Goal: Task Accomplishment & Management: Complete application form

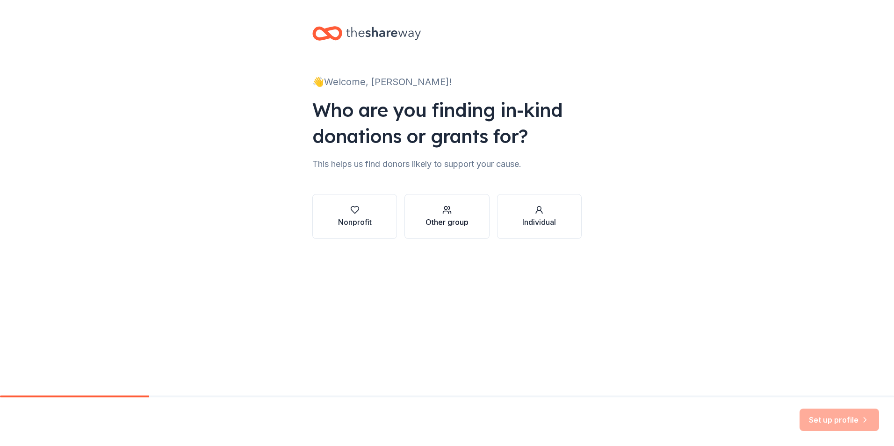
click at [449, 214] on div "Other group" at bounding box center [446, 216] width 43 height 22
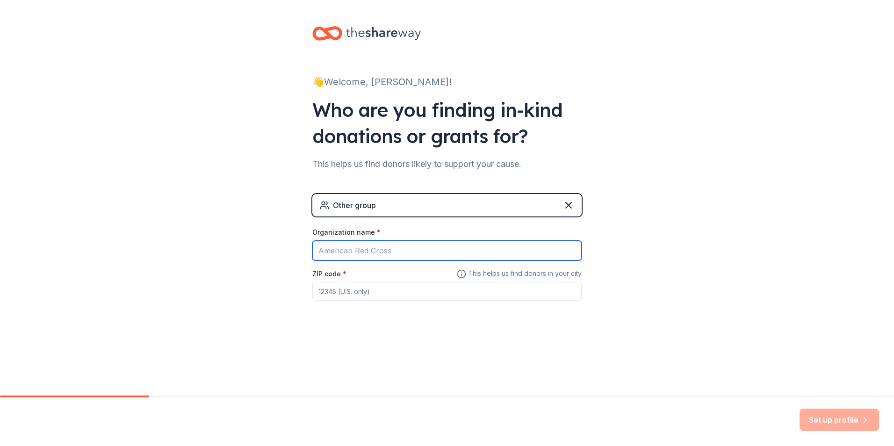
click at [400, 250] on input "Organization name *" at bounding box center [446, 251] width 269 height 20
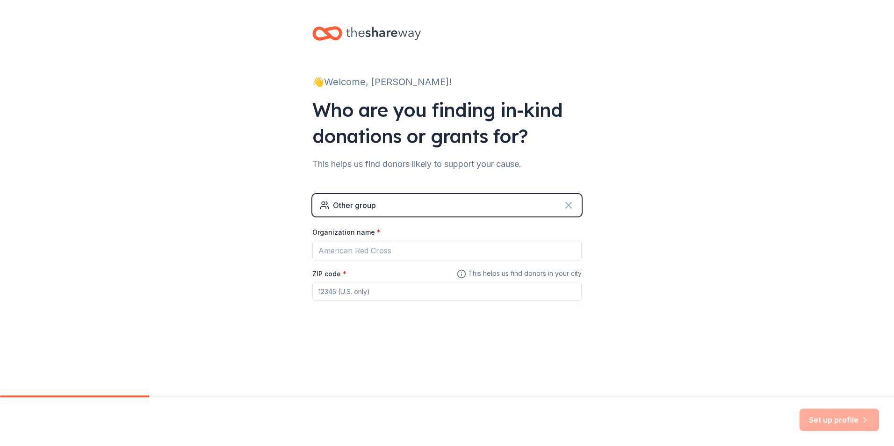
click at [570, 206] on icon at bounding box center [568, 205] width 11 height 11
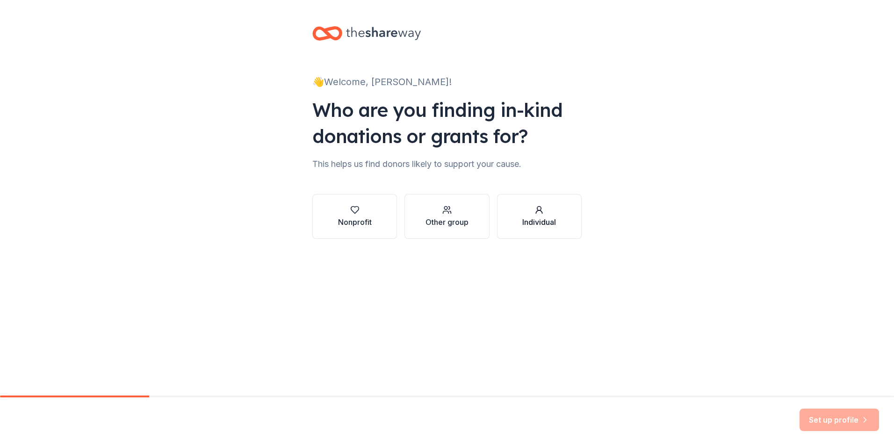
click at [535, 219] on div "Individual" at bounding box center [539, 221] width 34 height 11
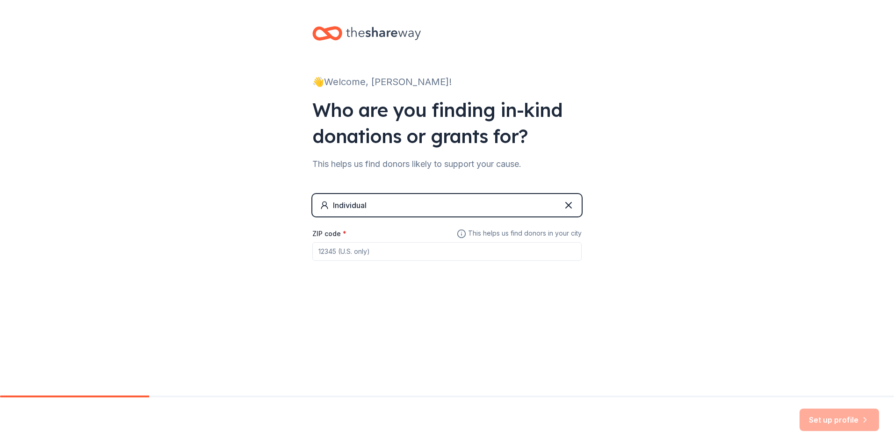
click at [345, 256] on input "ZIP code *" at bounding box center [446, 251] width 269 height 19
type input "34743"
click at [835, 419] on button "Set up profile" at bounding box center [838, 419] width 79 height 22
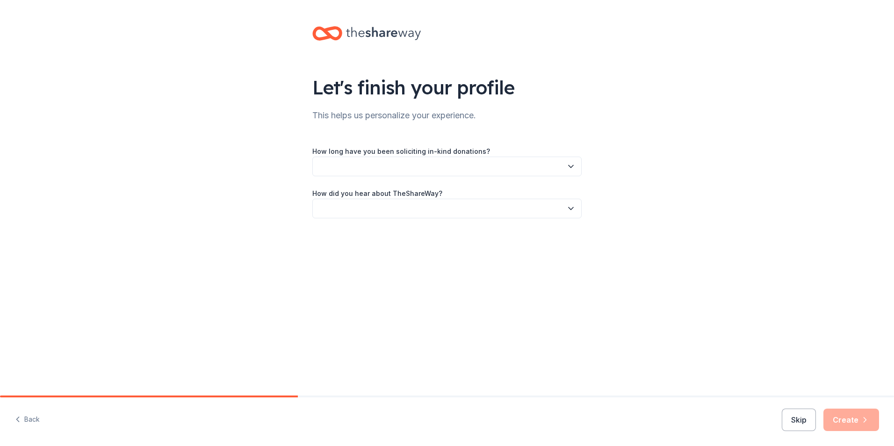
click at [443, 164] on button "button" at bounding box center [446, 167] width 269 height 20
click at [401, 195] on div "This is my first time!" at bounding box center [447, 191] width 264 height 19
click at [380, 208] on button "button" at bounding box center [446, 209] width 269 height 20
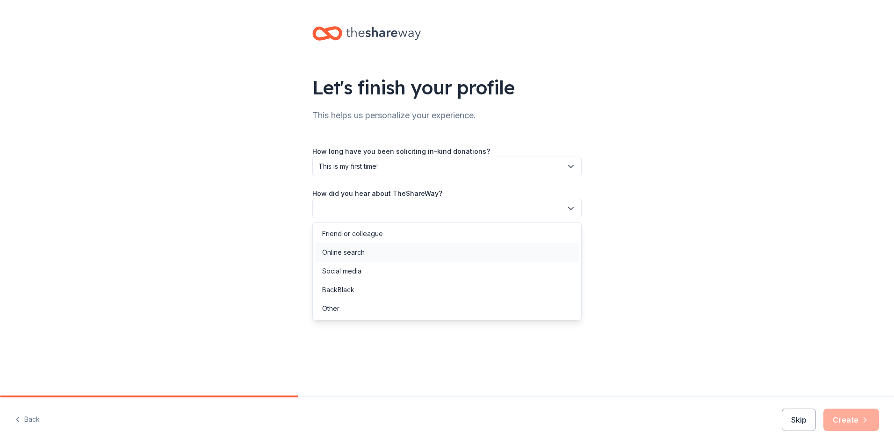
click at [379, 253] on div "Online search" at bounding box center [447, 252] width 264 height 19
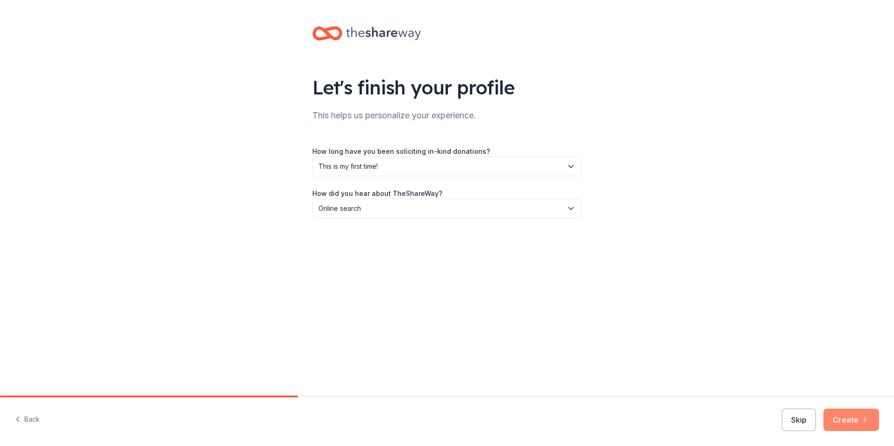
click at [857, 422] on button "Create" at bounding box center [851, 419] width 56 height 22
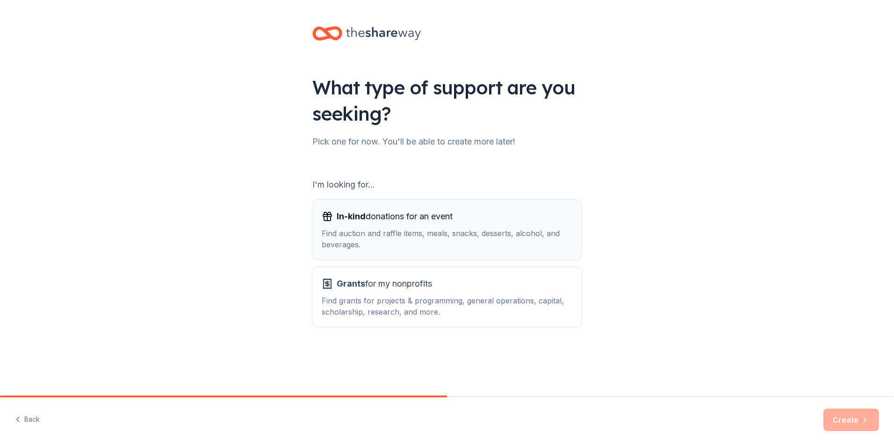
click at [439, 235] on div "Find auction and raffle items, meals, snacks, desserts, alcohol, and beverages." at bounding box center [447, 239] width 250 height 22
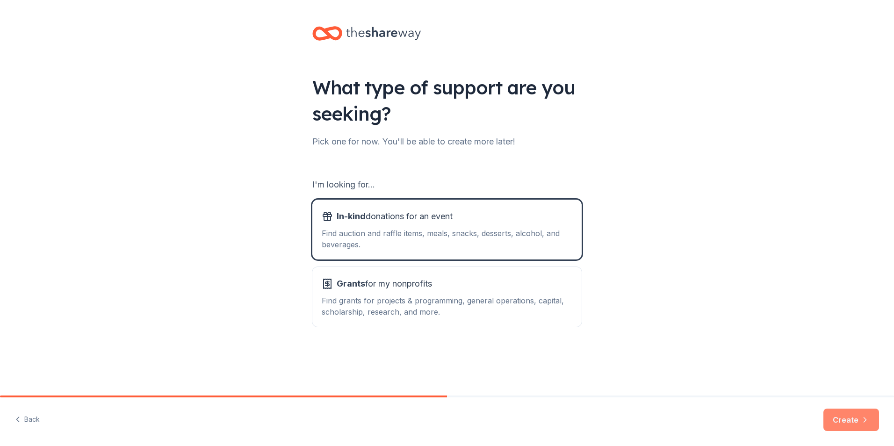
click at [859, 426] on button "Create" at bounding box center [851, 419] width 56 height 22
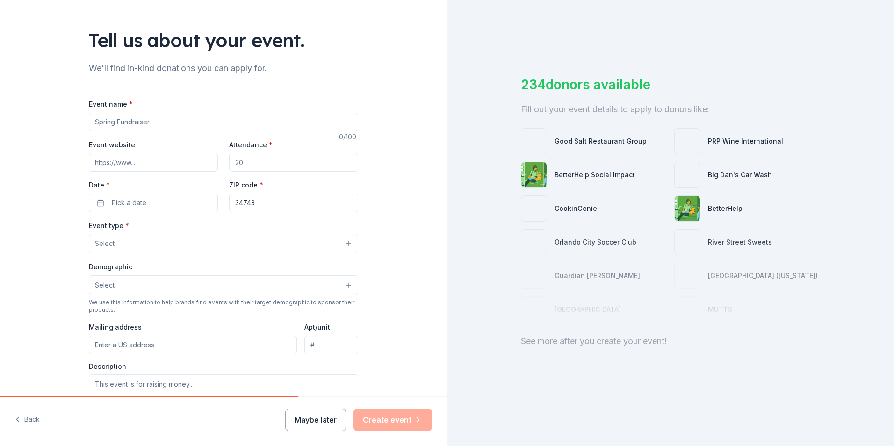
scroll to position [47, 0]
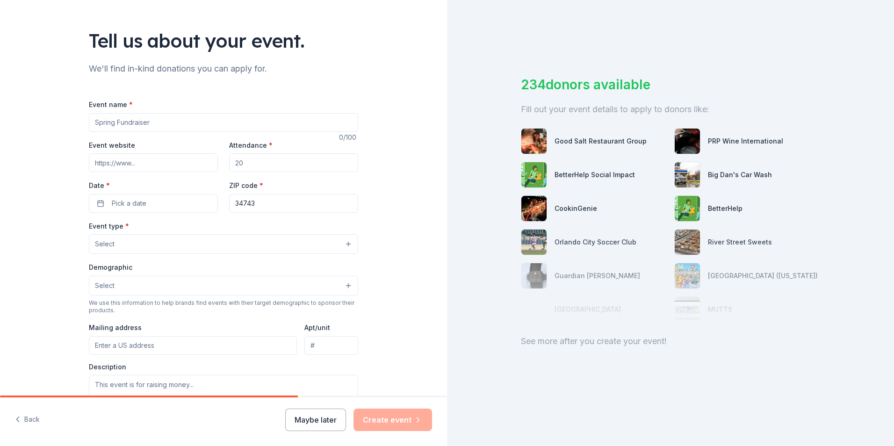
click at [141, 118] on input "Event name *" at bounding box center [223, 122] width 269 height 19
type input "Tohopekaliga HS"
click at [287, 160] on input "Attendance *" at bounding box center [293, 162] width 129 height 19
type input "7"
click at [137, 200] on span "Pick a date" at bounding box center [129, 203] width 35 height 11
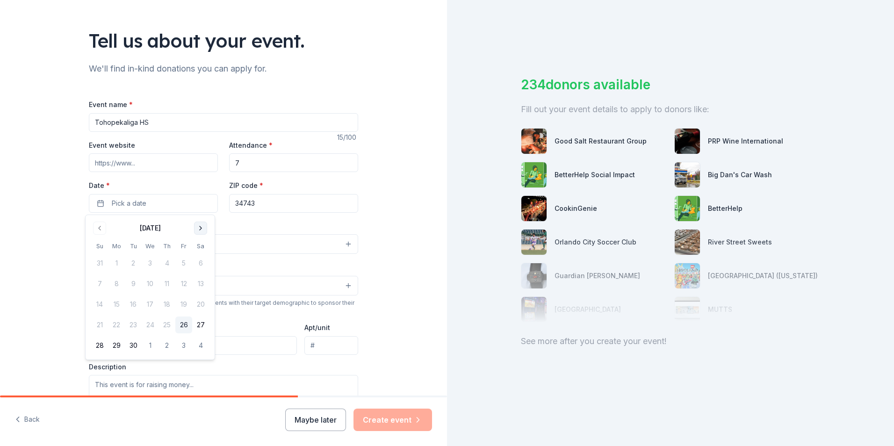
click at [202, 230] on button "Go to next month" at bounding box center [200, 228] width 13 height 13
click at [148, 284] on button "8" at bounding box center [150, 283] width 17 height 17
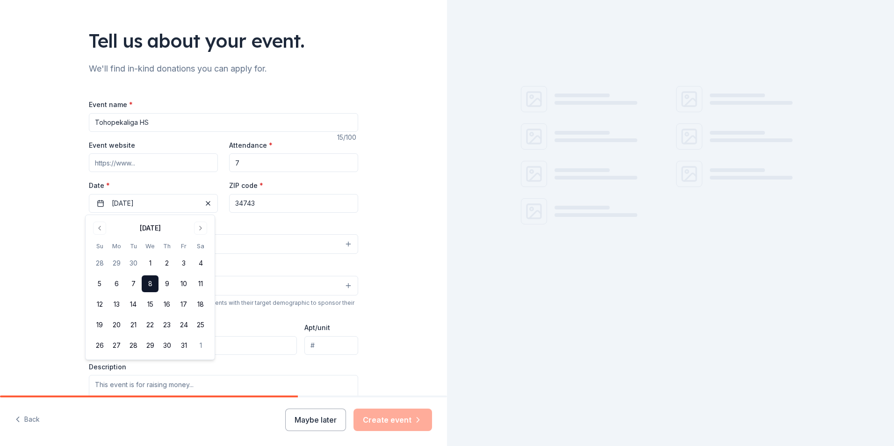
click at [386, 213] on div "Tell us about your event. We'll find in-kind donations you can apply for. Event…" at bounding box center [223, 264] width 447 height 622
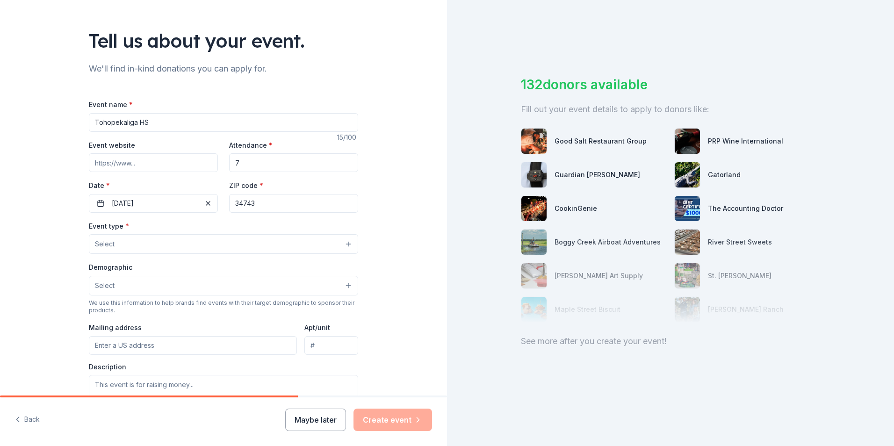
click at [141, 249] on button "Select" at bounding box center [223, 244] width 269 height 20
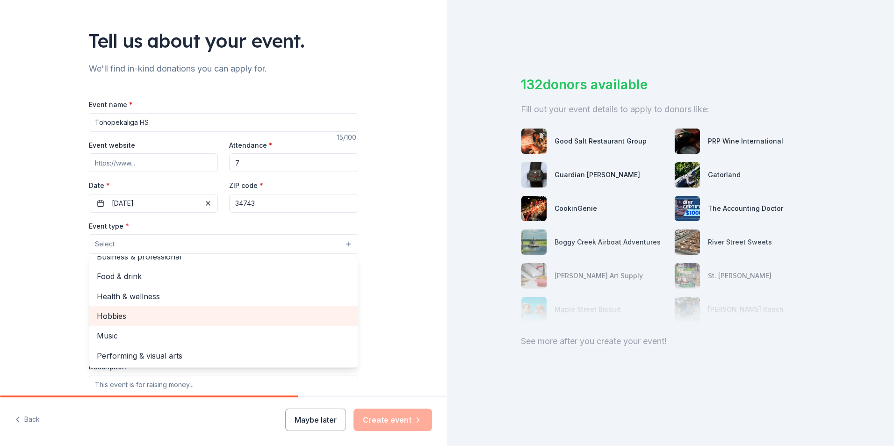
scroll to position [0, 0]
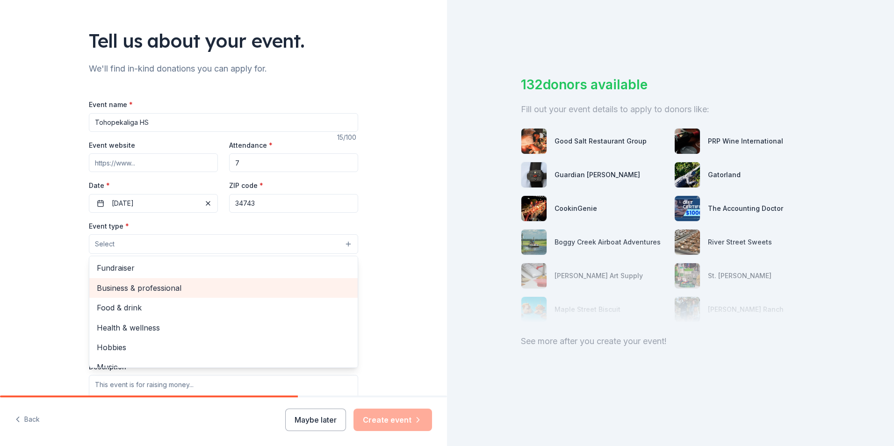
click at [160, 286] on span "Business & professional" at bounding box center [223, 288] width 253 height 12
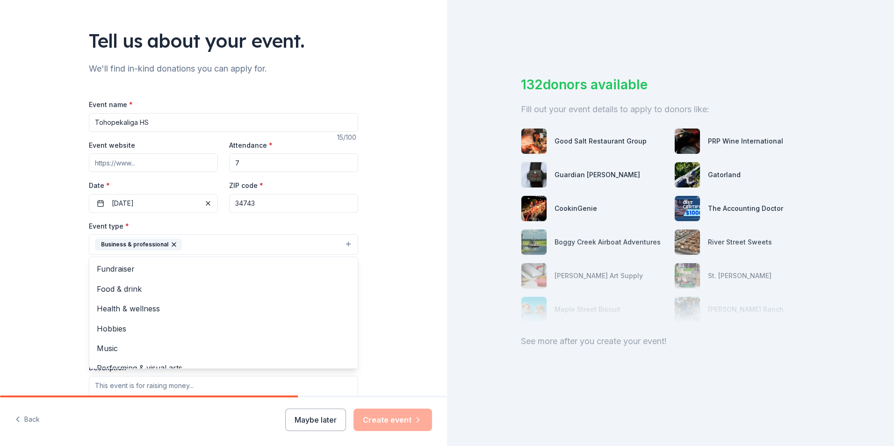
click at [147, 124] on div "Event name * Tohopekaliga HS 15 /100 Event website Attendance * 7 Date * [DATE]…" at bounding box center [223, 315] width 269 height 433
drag, startPoint x: 148, startPoint y: 123, endPoint x: 60, endPoint y: 122, distance: 87.9
click at [60, 122] on div "Tell us about your event. We'll find in-kind donations you can apply for. Event…" at bounding box center [223, 264] width 447 height 623
click at [325, 419] on button "Maybe later" at bounding box center [315, 419] width 61 height 22
click at [320, 425] on button "Maybe later" at bounding box center [315, 419] width 61 height 22
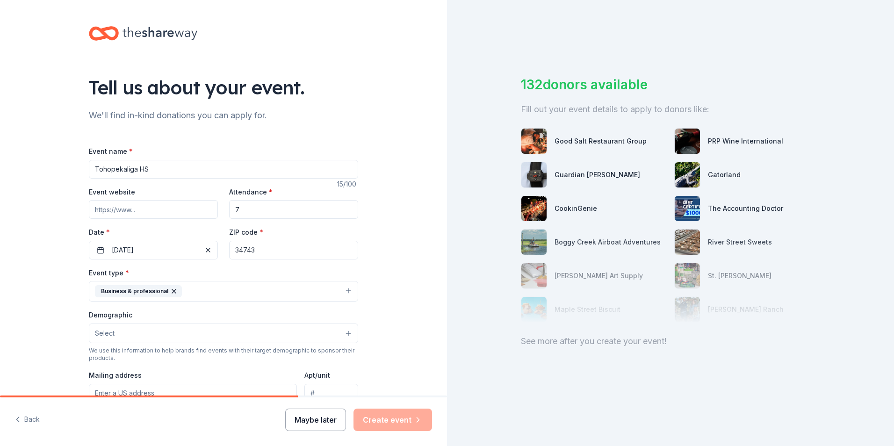
click at [330, 417] on button "Maybe later" at bounding box center [315, 419] width 61 height 22
click at [329, 416] on div "Maybe later Create event" at bounding box center [358, 419] width 147 height 22
click at [170, 290] on icon "button" at bounding box center [173, 290] width 7 height 7
click at [395, 170] on div "Tell us about your event. We'll find in-kind donations you can apply for. Event…" at bounding box center [223, 311] width 447 height 622
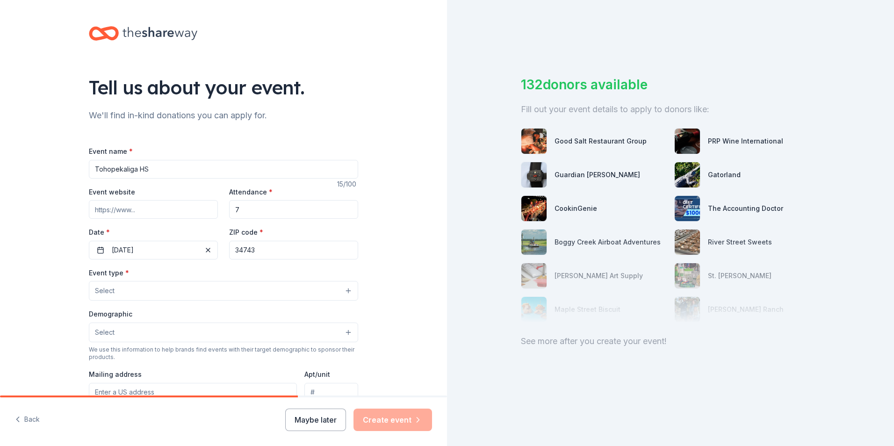
click at [391, 421] on div "Maybe later Create event" at bounding box center [358, 419] width 147 height 22
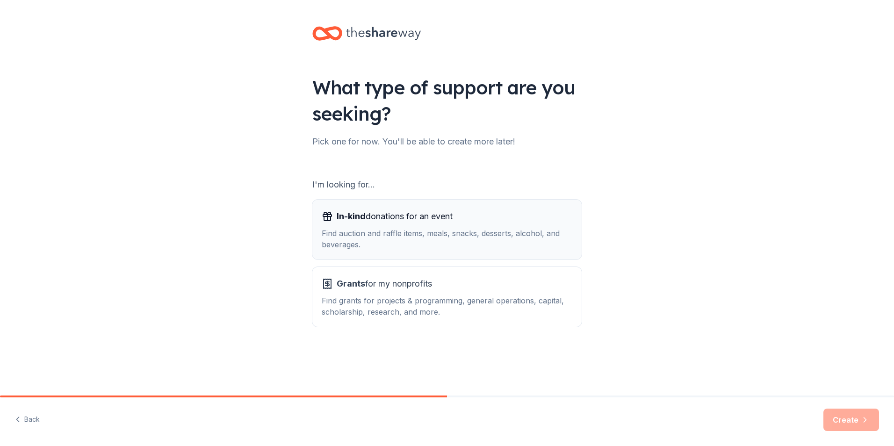
click at [407, 224] on div "In-kind donations for an event Find auction and raffle items, meals, snacks, de…" at bounding box center [447, 229] width 250 height 41
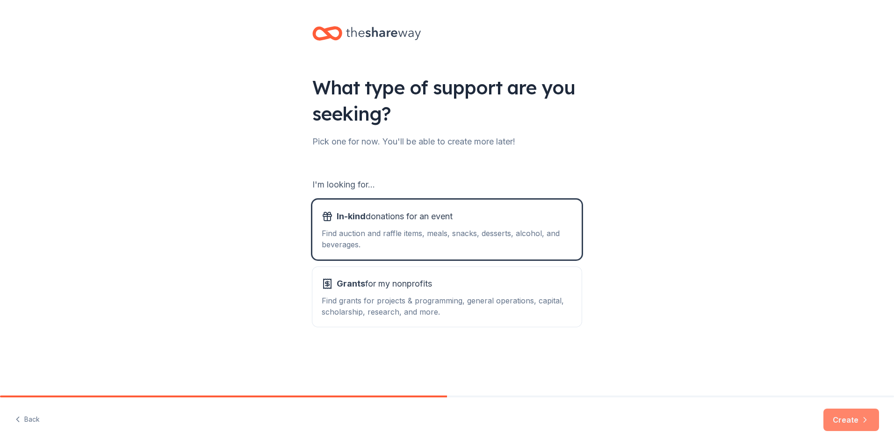
click at [839, 424] on button "Create" at bounding box center [851, 419] width 56 height 22
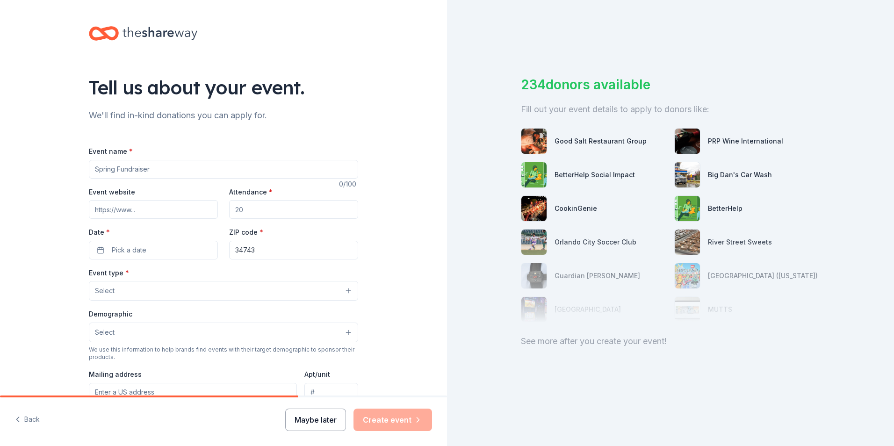
click at [320, 421] on button "Maybe later" at bounding box center [315, 419] width 61 height 22
click at [320, 420] on div "Maybe later Create event" at bounding box center [358, 419] width 147 height 22
